Goal: Task Accomplishment & Management: Manage account settings

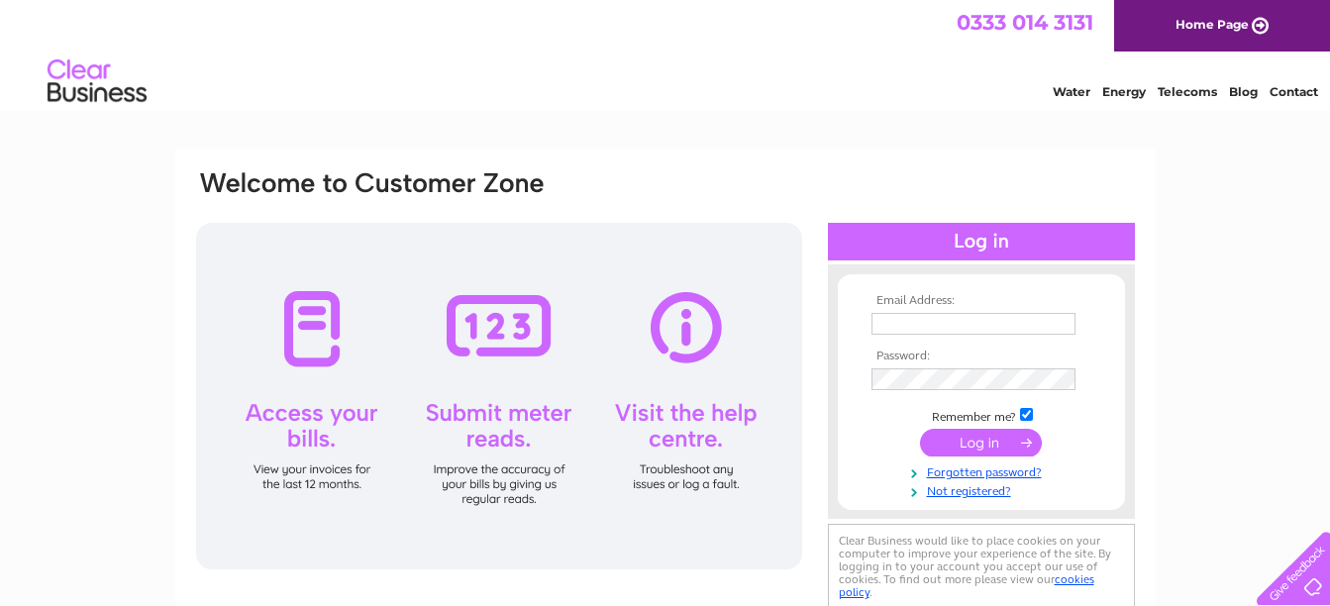
click at [895, 328] on input "text" at bounding box center [973, 324] width 204 height 22
type input "[EMAIL_ADDRESS][DOMAIN_NAME]"
click at [973, 444] on input "submit" at bounding box center [981, 445] width 122 height 28
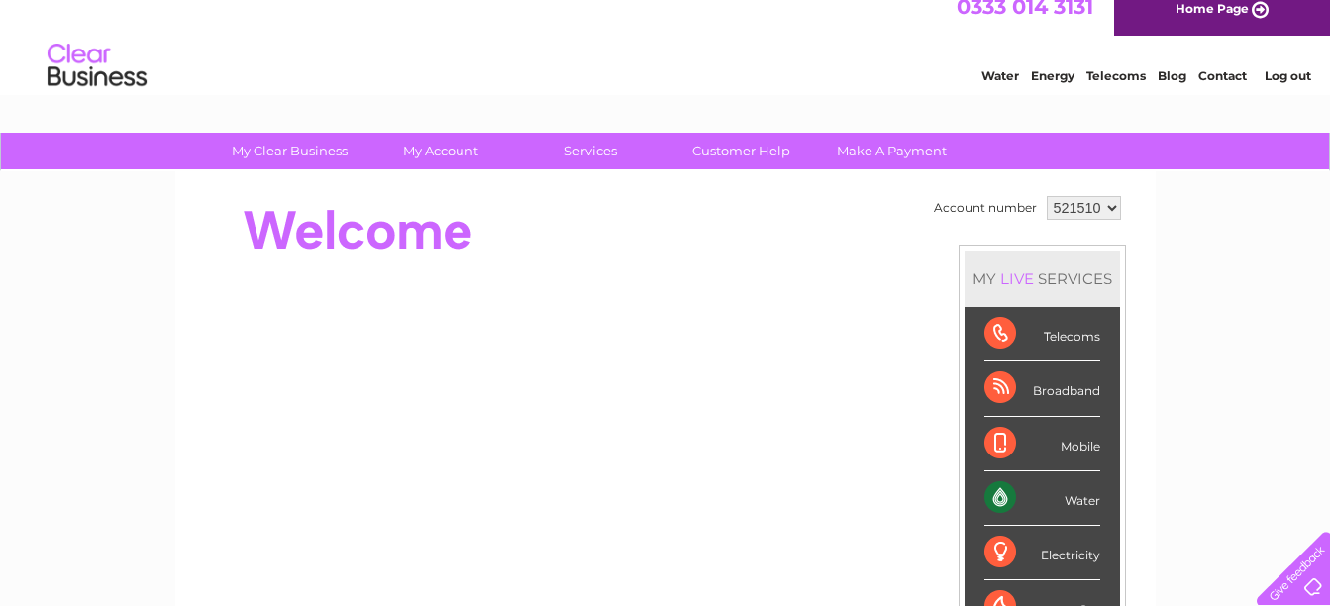
scroll to position [5, 0]
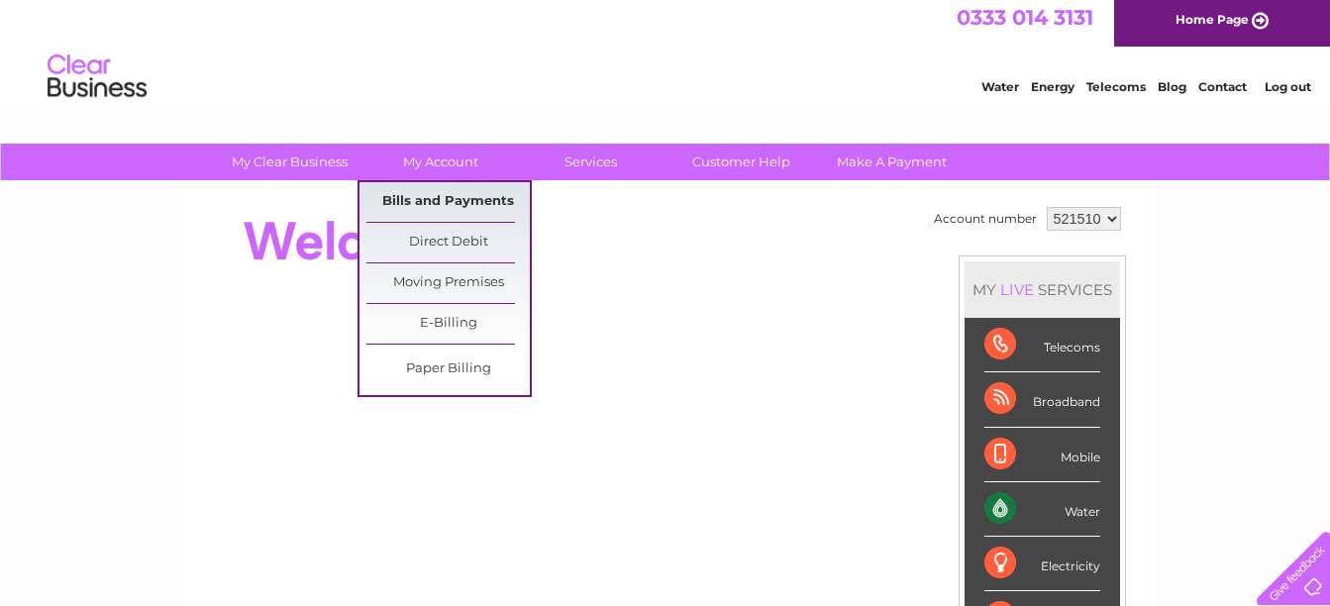
click at [448, 204] on link "Bills and Payments" at bounding box center [447, 202] width 163 height 40
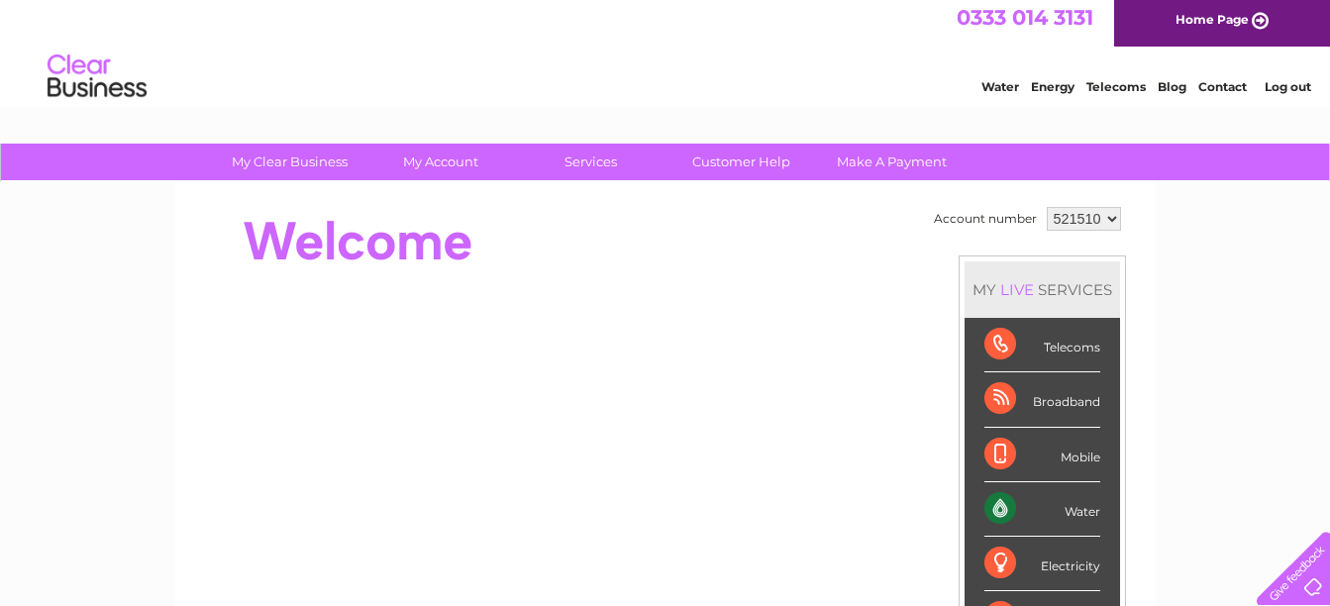
scroll to position [32, 0]
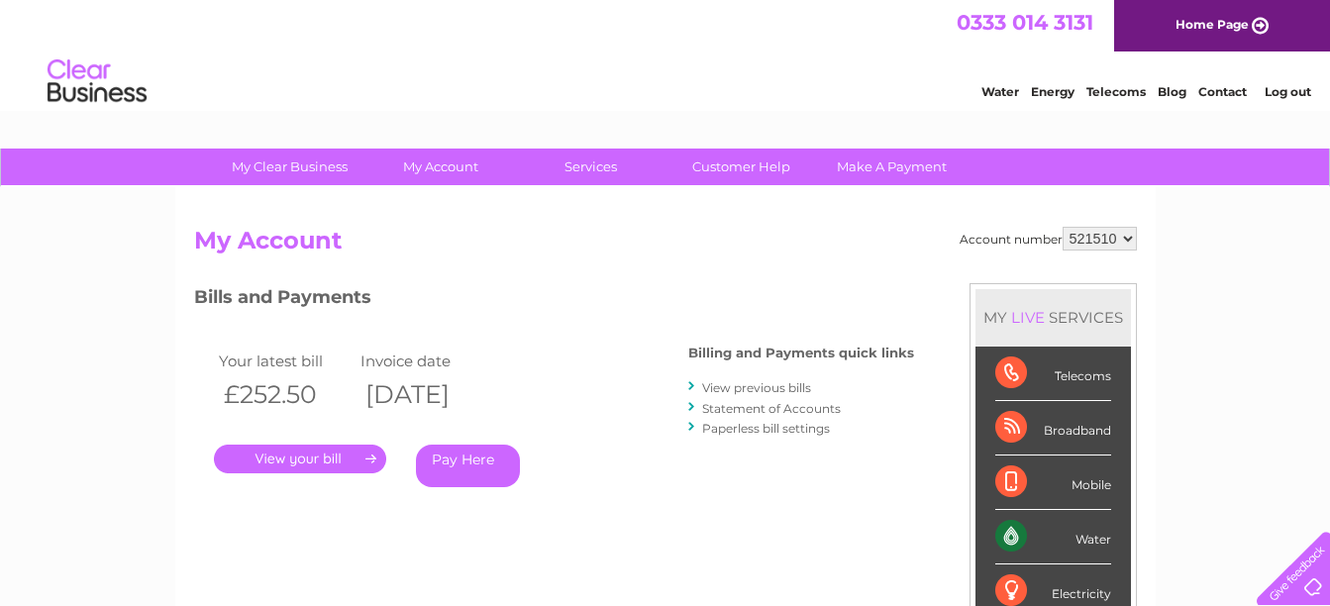
click at [304, 458] on link "." at bounding box center [300, 459] width 172 height 29
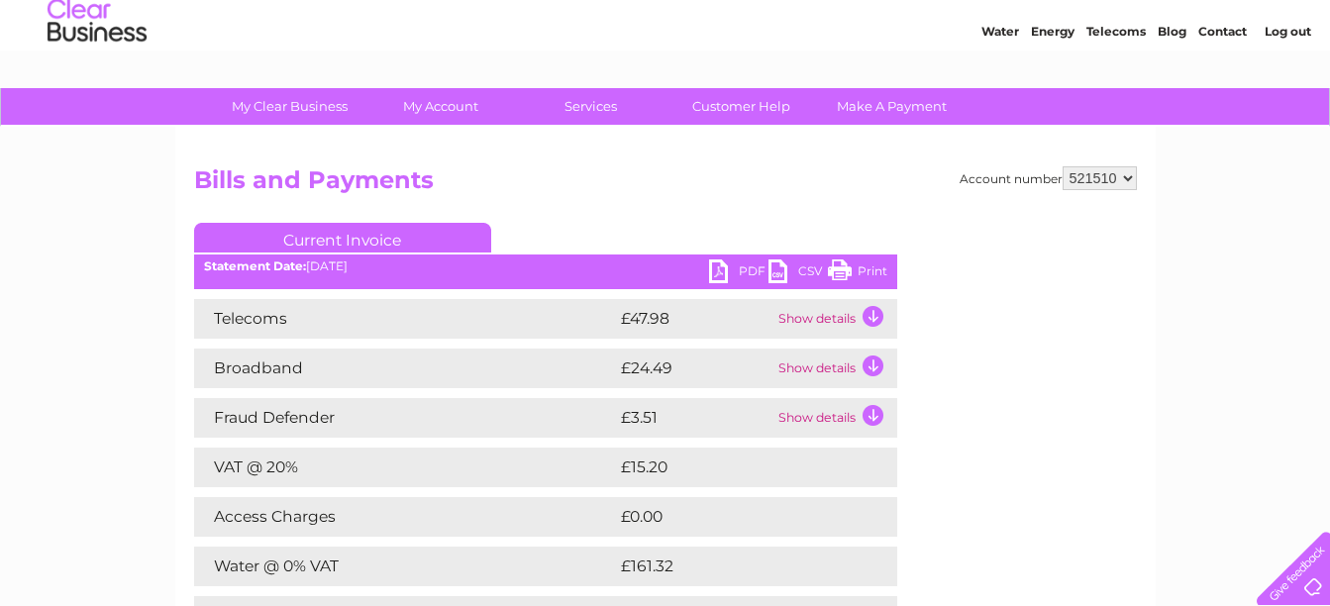
scroll to position [74, 0]
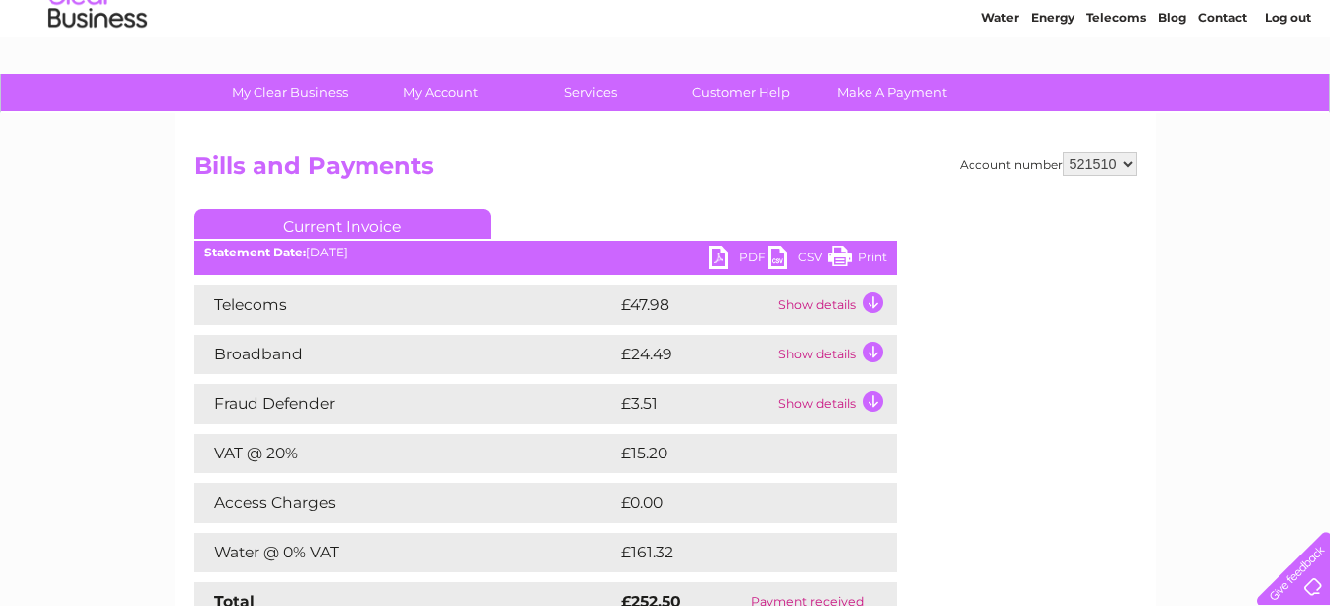
click at [871, 300] on td "Show details" at bounding box center [835, 305] width 124 height 40
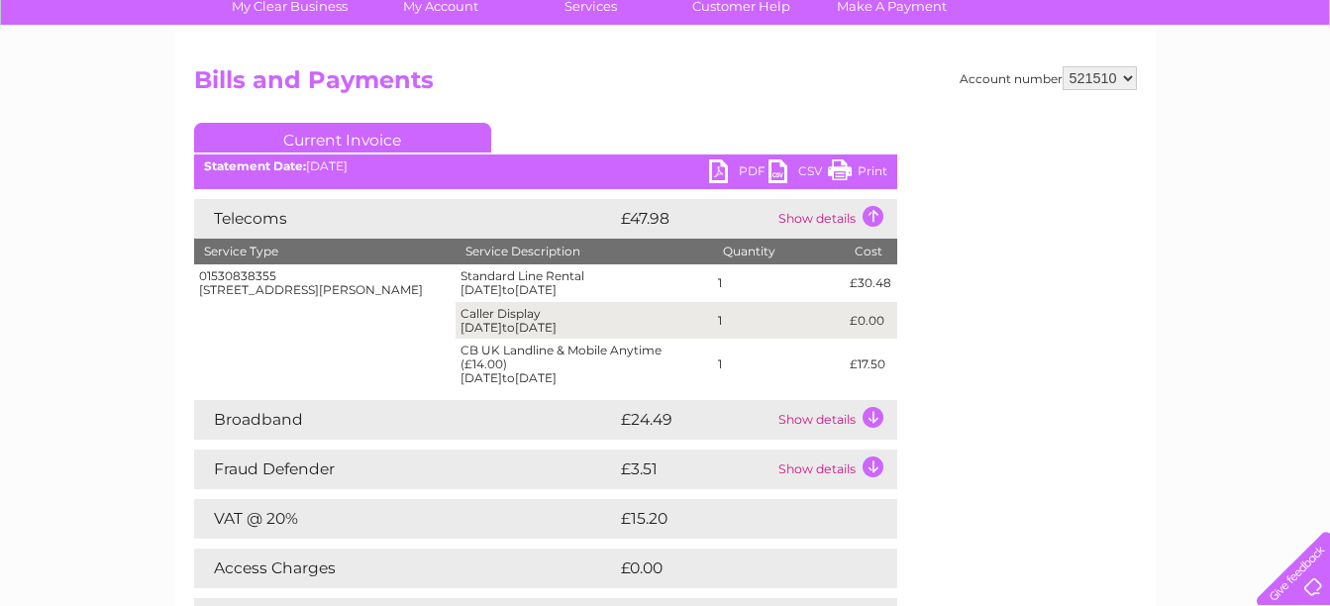
scroll to position [201, 0]
